Goal: Transaction & Acquisition: Download file/media

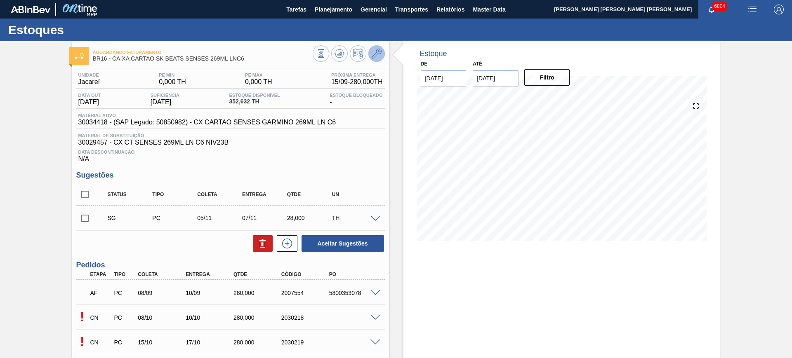
click at [375, 52] on icon at bounding box center [377, 54] width 10 height 10
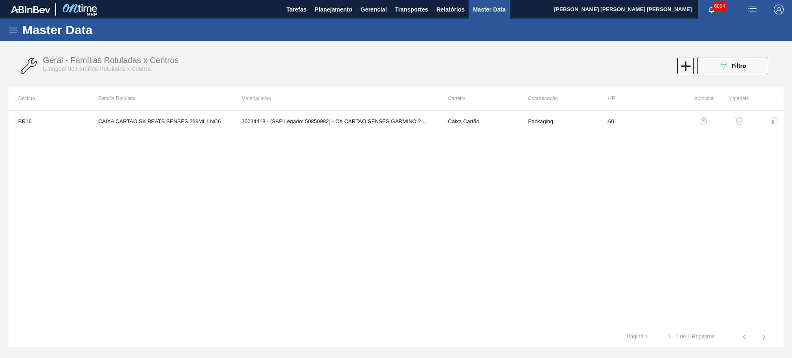
click at [737, 123] on img "button" at bounding box center [738, 121] width 8 height 8
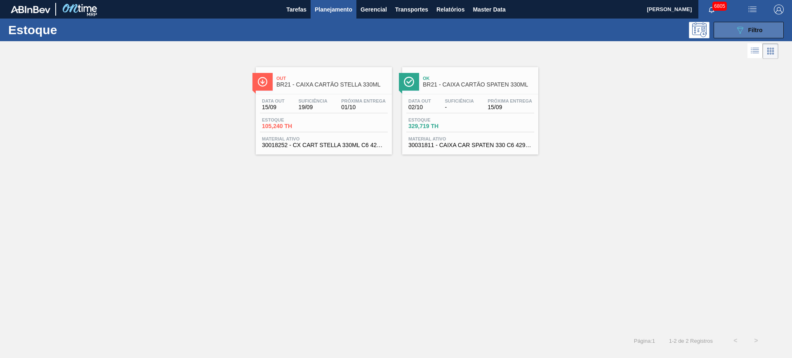
click at [744, 28] on icon "089F7B8B-B2A5-4AFE-B5C0-19BA573D28AC" at bounding box center [740, 30] width 10 height 10
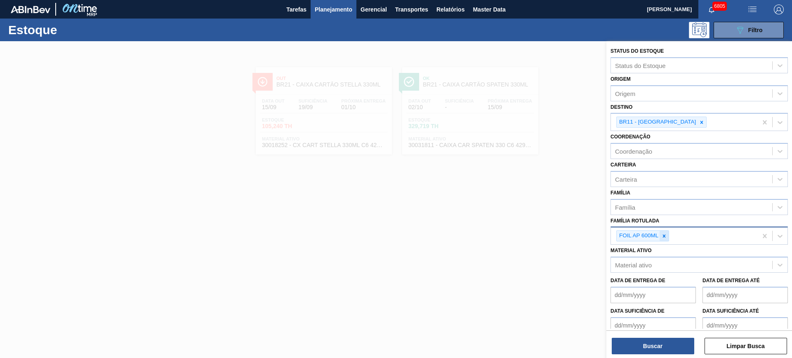
click at [665, 236] on icon at bounding box center [664, 236] width 6 height 6
click at [643, 146] on div "Coordenação" at bounding box center [691, 152] width 161 height 12
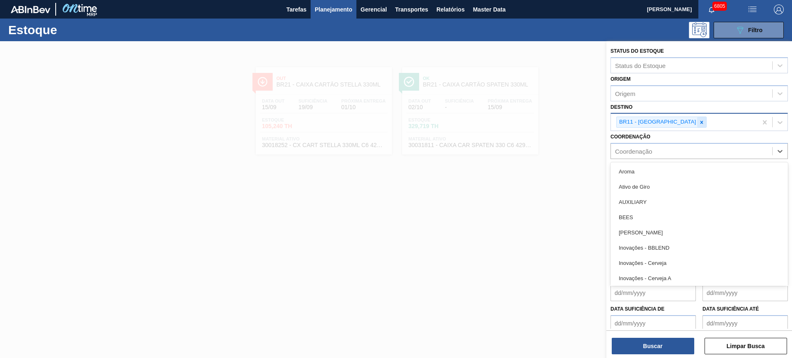
click at [699, 124] on icon at bounding box center [702, 123] width 6 height 6
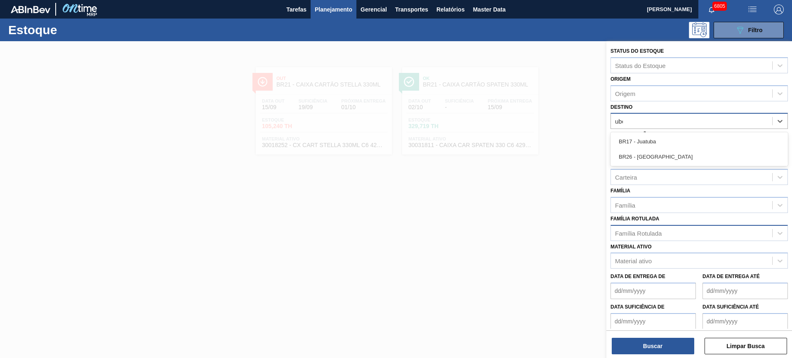
type input "uber"
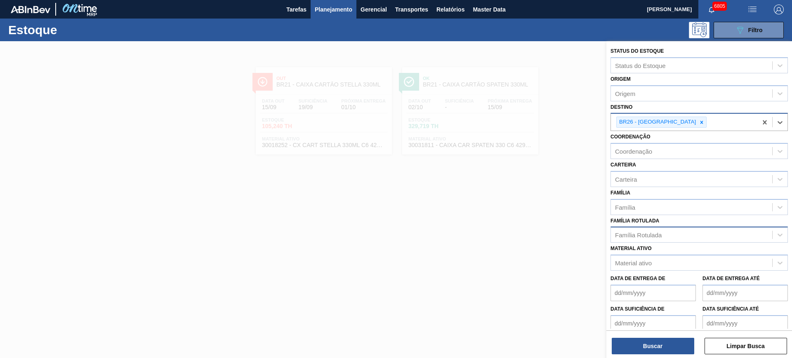
click at [661, 230] on div "Família Rotulada" at bounding box center [691, 235] width 161 height 12
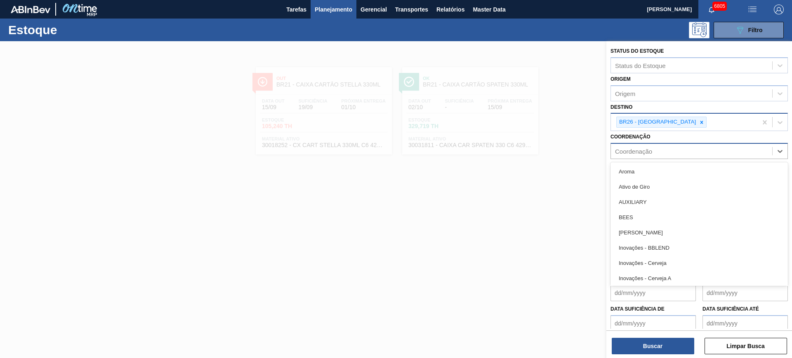
click at [660, 153] on div "Coordenação" at bounding box center [691, 152] width 161 height 12
type input "packag"
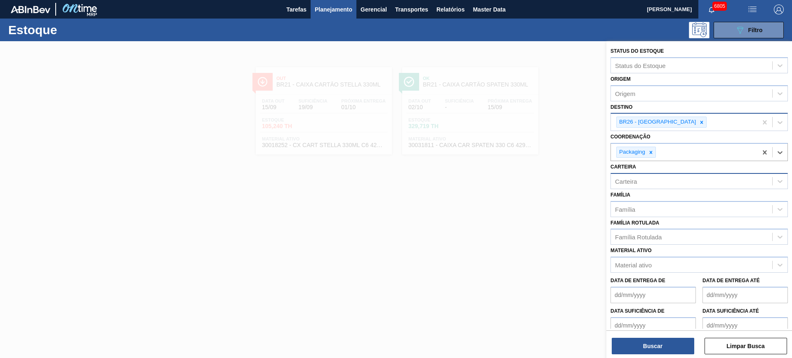
click at [653, 185] on div "Carteira" at bounding box center [691, 181] width 161 height 12
type input "folha se"
click at [680, 346] on button "Buscar" at bounding box center [653, 346] width 82 height 16
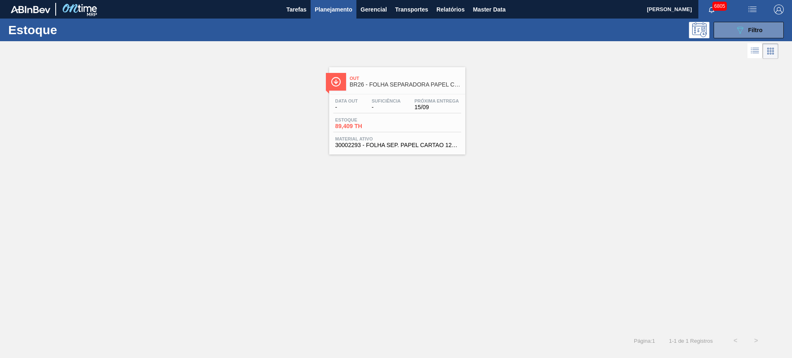
click at [740, 40] on div "Estoque 089F7B8B-B2A5-4AFE-B5C0-19BA573D28AC Filtro" at bounding box center [396, 30] width 792 height 23
click at [720, 24] on button "089F7B8B-B2A5-4AFE-B5C0-19BA573D28AC Filtro" at bounding box center [748, 30] width 70 height 16
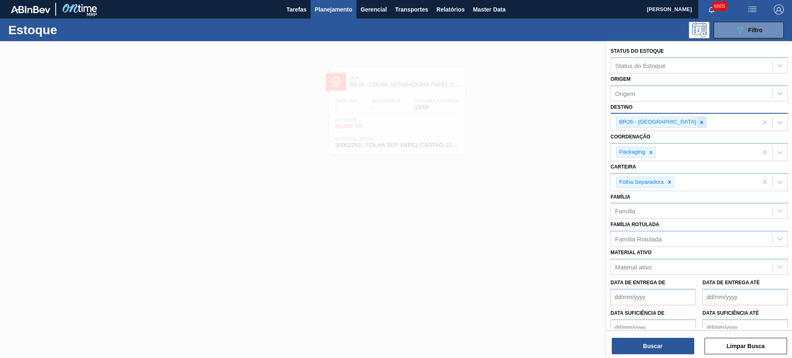
click at [697, 127] on div at bounding box center [701, 122] width 9 height 10
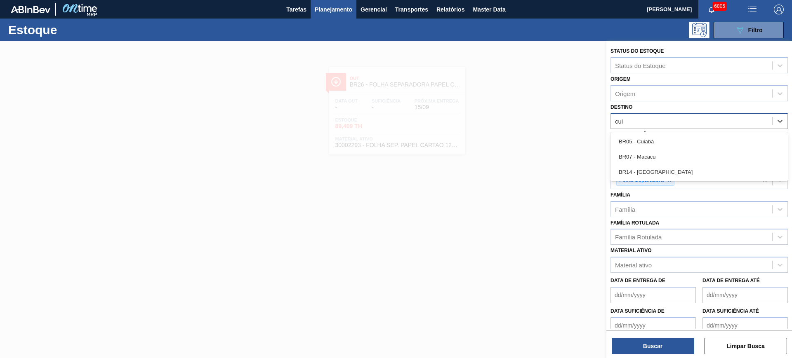
type input "cuia"
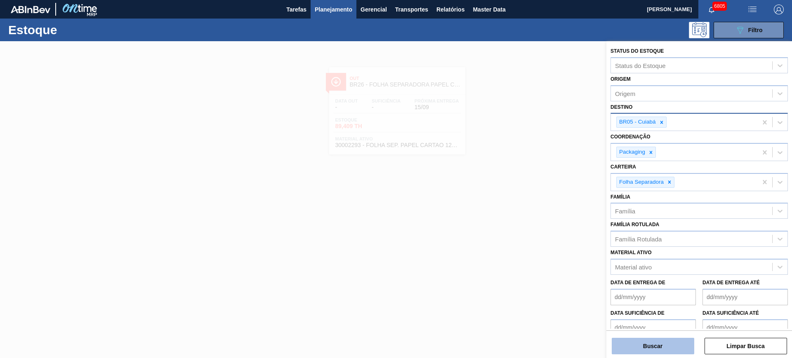
click at [671, 341] on button "Buscar" at bounding box center [653, 346] width 82 height 16
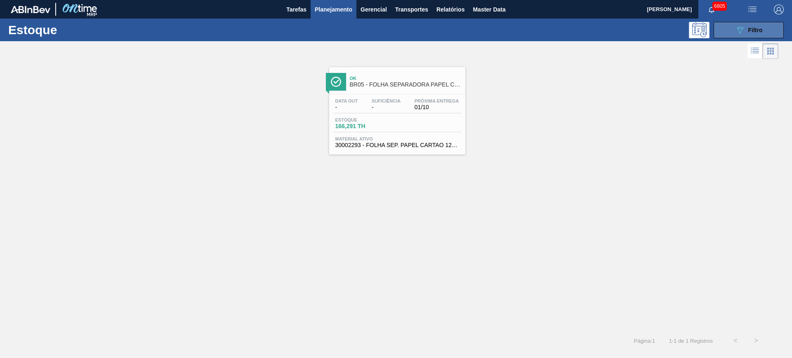
click at [738, 27] on icon "089F7B8B-B2A5-4AFE-B5C0-19BA573D28AC" at bounding box center [740, 30] width 10 height 10
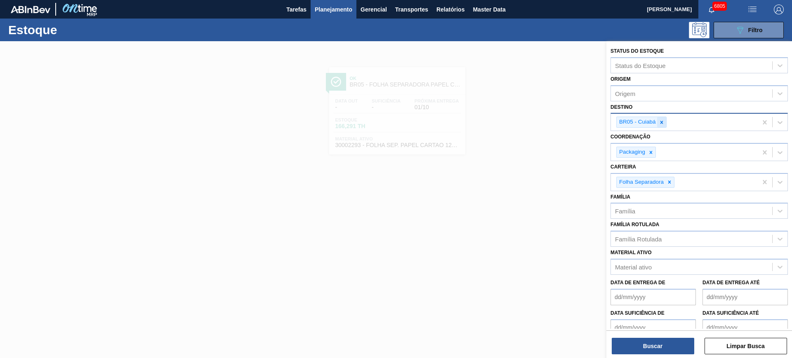
click at [663, 117] on div at bounding box center [661, 122] width 9 height 10
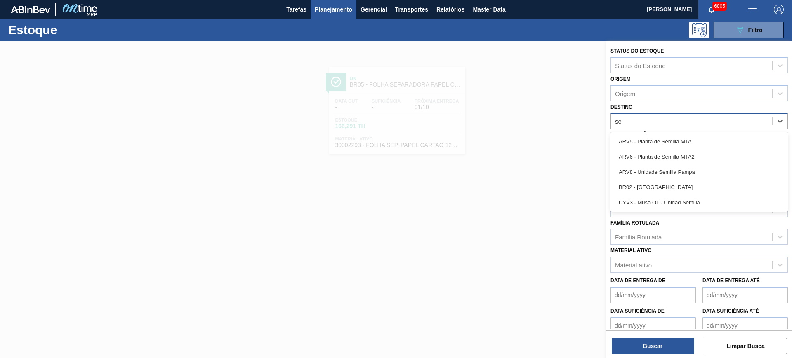
type input "ser"
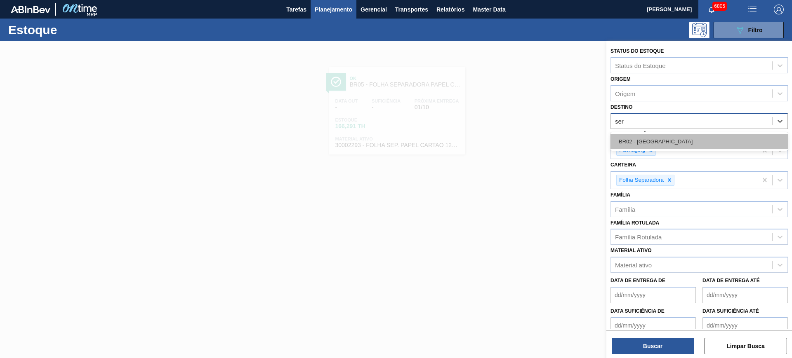
click at [665, 137] on div "BR02 - Sergipe" at bounding box center [698, 141] width 177 height 15
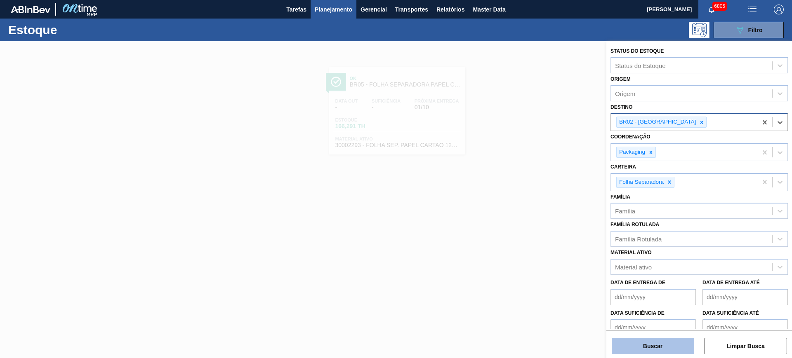
click at [677, 343] on button "Buscar" at bounding box center [653, 346] width 82 height 16
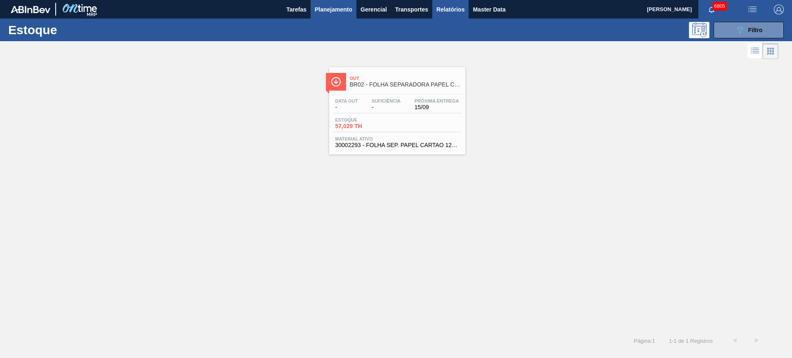
click at [454, 11] on span "Relatórios" at bounding box center [450, 10] width 28 height 10
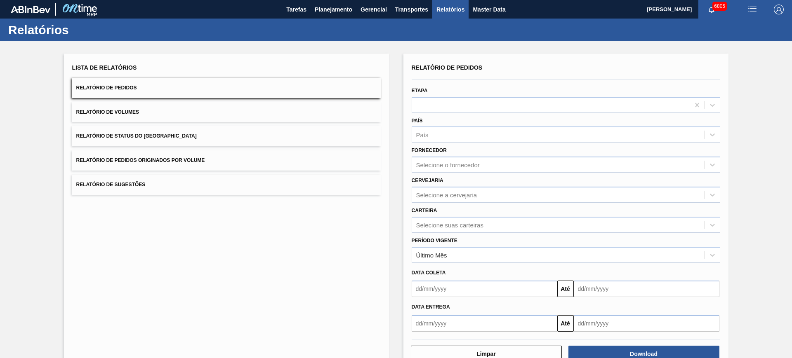
click at [226, 133] on button "Relatório de Status do Estoque" at bounding box center [226, 136] width 308 height 20
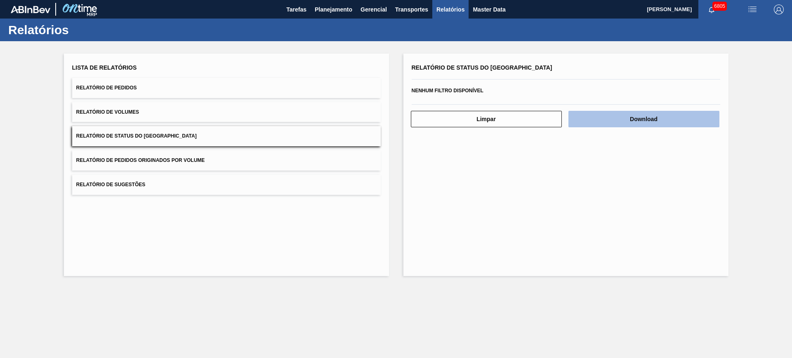
click at [633, 119] on button "Download" at bounding box center [643, 119] width 151 height 16
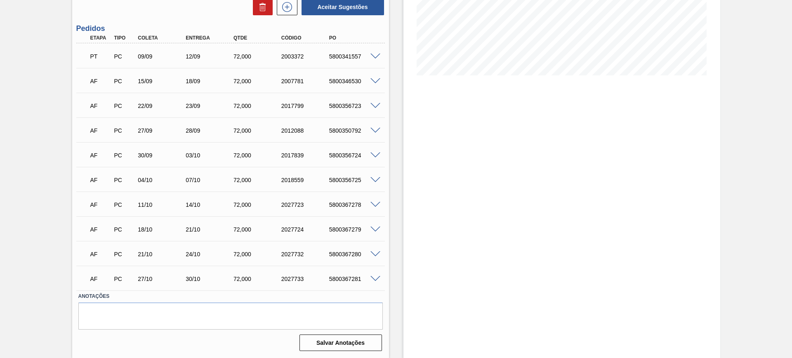
scroll to position [11, 0]
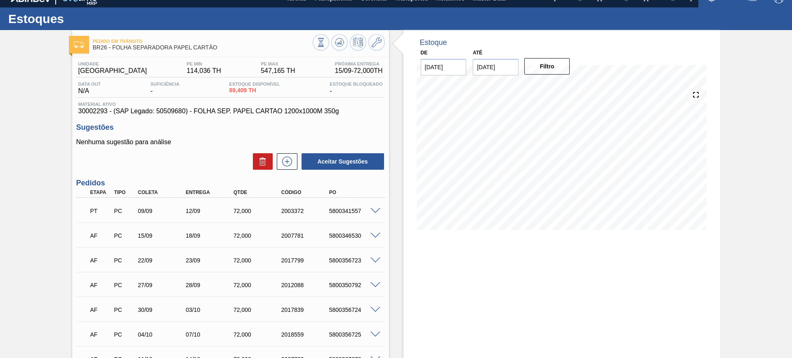
click at [344, 213] on div "5800341557" at bounding box center [354, 211] width 54 height 7
copy div "5800341557"
click at [452, 254] on div "Estoque De 15/09/2025 Até 06/12/2025 Filtro 15/09 Projeção de Estoque 161.376 N…" at bounding box center [561, 271] width 317 height 483
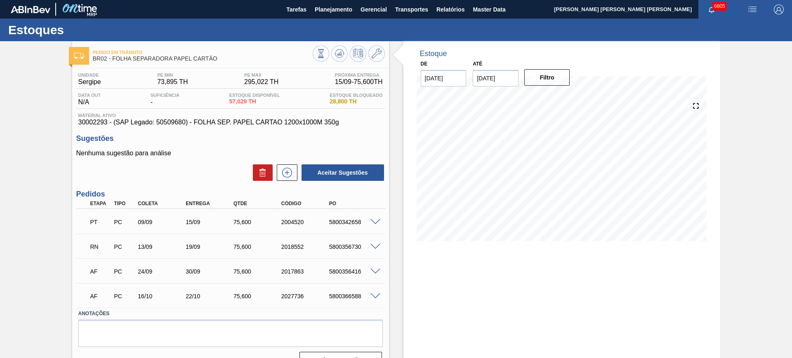
click at [377, 246] on span at bounding box center [375, 247] width 10 height 6
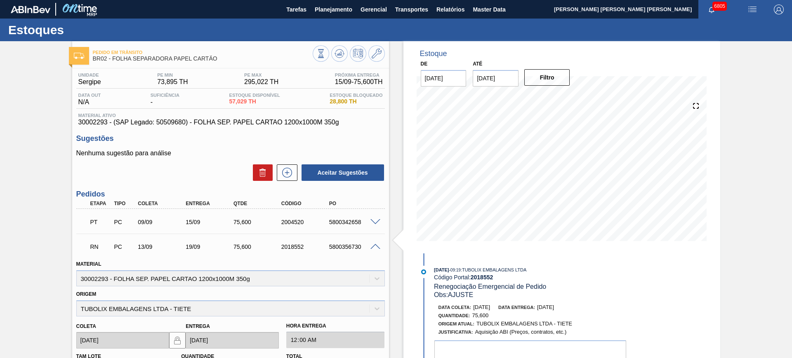
scroll to position [52, 0]
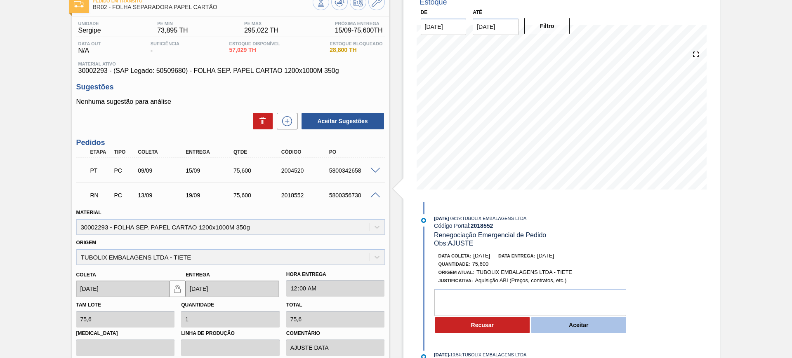
click at [566, 325] on button "Aceitar" at bounding box center [578, 325] width 95 height 16
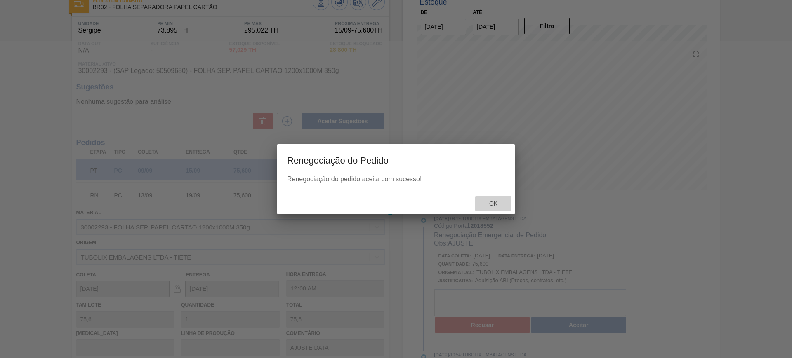
click at [496, 198] on div "Ok" at bounding box center [493, 203] width 36 height 15
